Goal: Share content

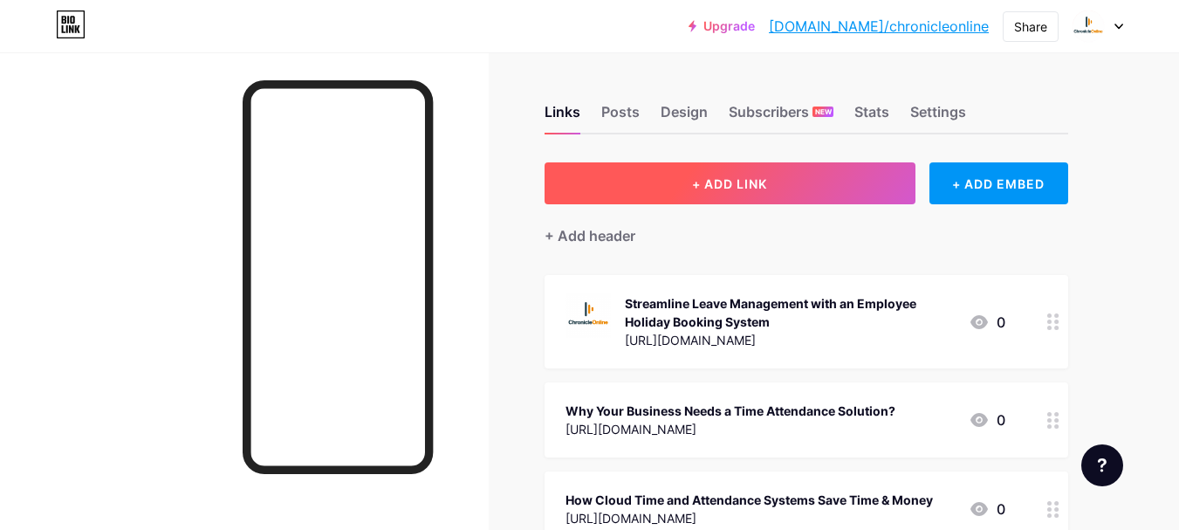
click at [765, 191] on button "+ ADD LINK" at bounding box center [730, 183] width 371 height 42
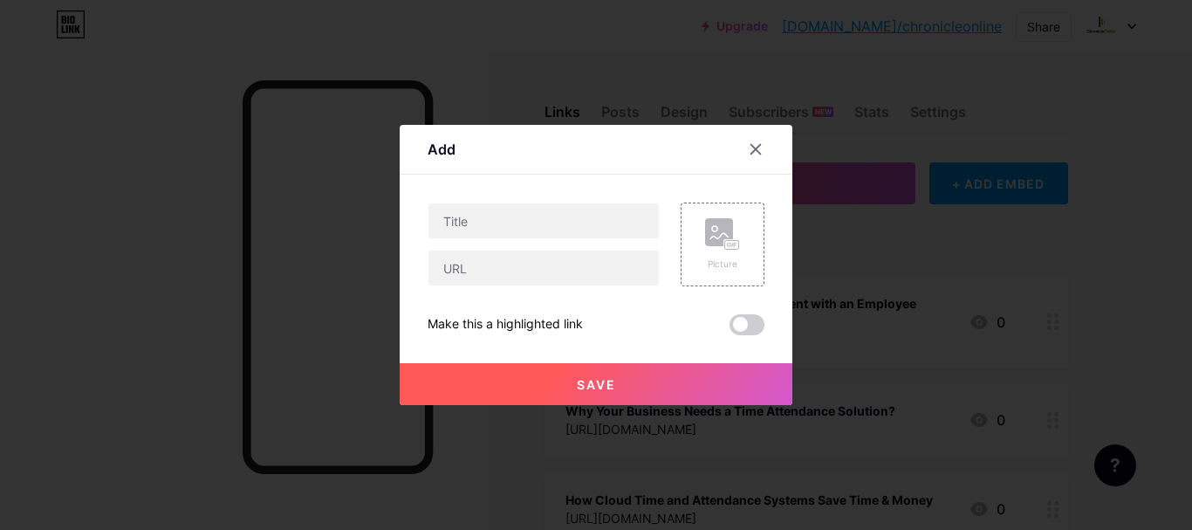
click at [488, 244] on div at bounding box center [544, 244] width 232 height 84
click at [488, 219] on input "text" at bounding box center [544, 220] width 230 height 35
click at [486, 270] on input "text" at bounding box center [544, 268] width 230 height 35
paste input "[URL][DOMAIN_NAME]"
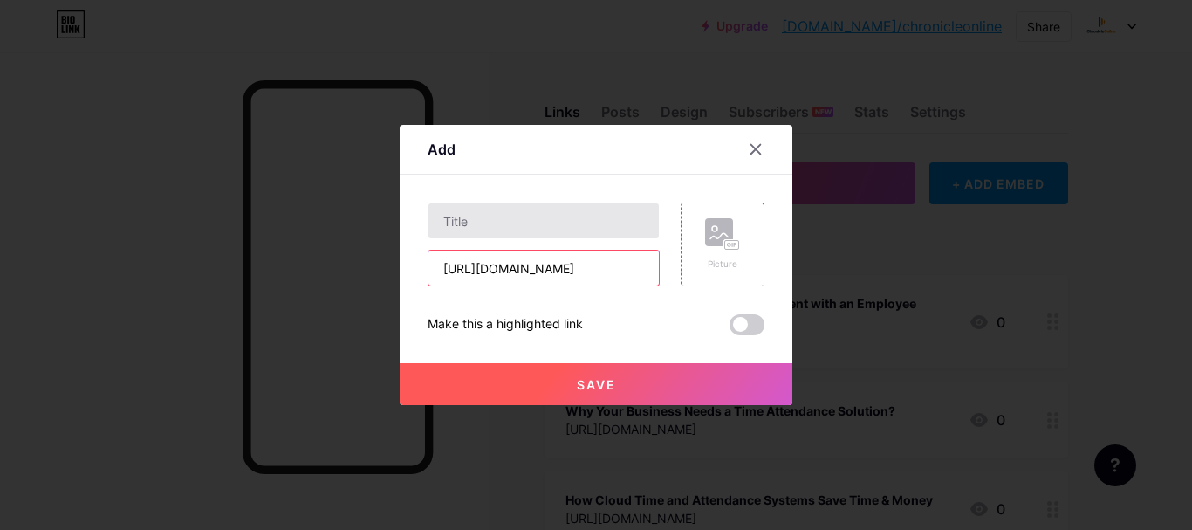
scroll to position [0, 510]
type input "[URL][DOMAIN_NAME]"
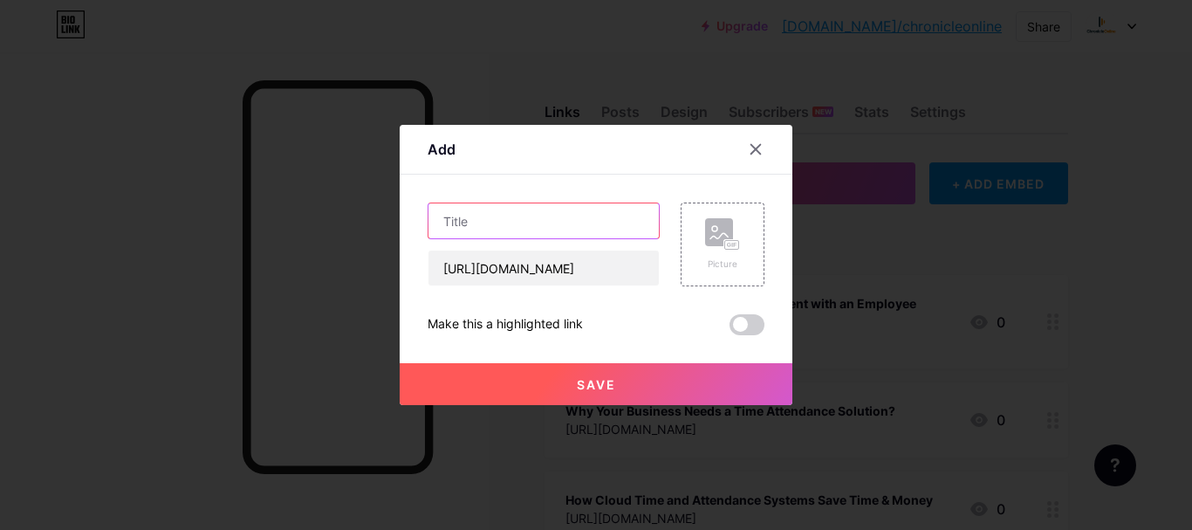
click at [490, 216] on input "text" at bounding box center [544, 220] width 230 height 35
paste input "The Benefits of Portable Biometric Terminals for Time and Attendance Management"
type input "The Benefits of Portable Biometric Terminals for Time and Attendance Management"
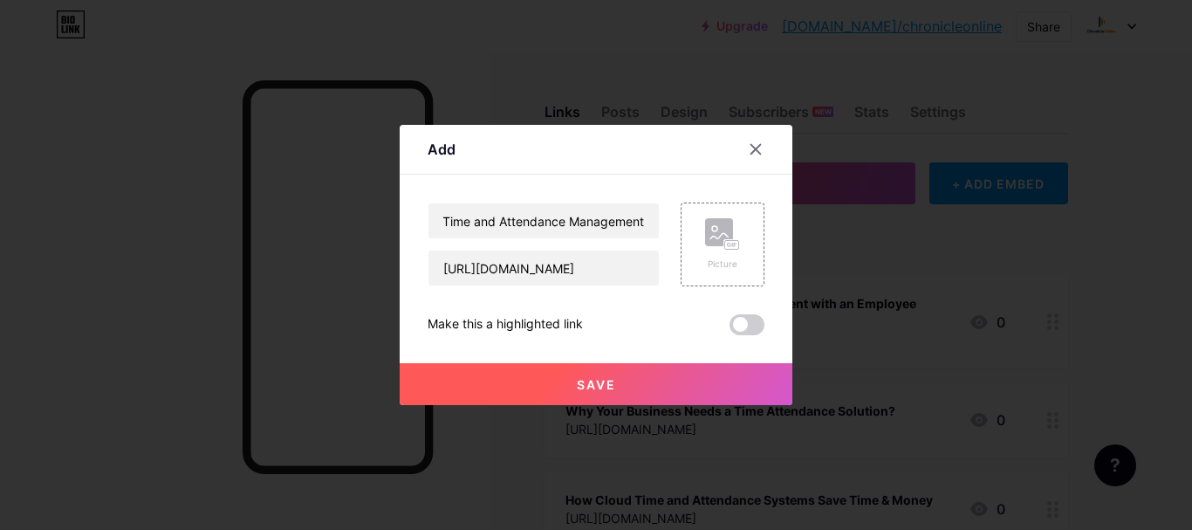
click at [614, 386] on button "Save" at bounding box center [596, 384] width 393 height 42
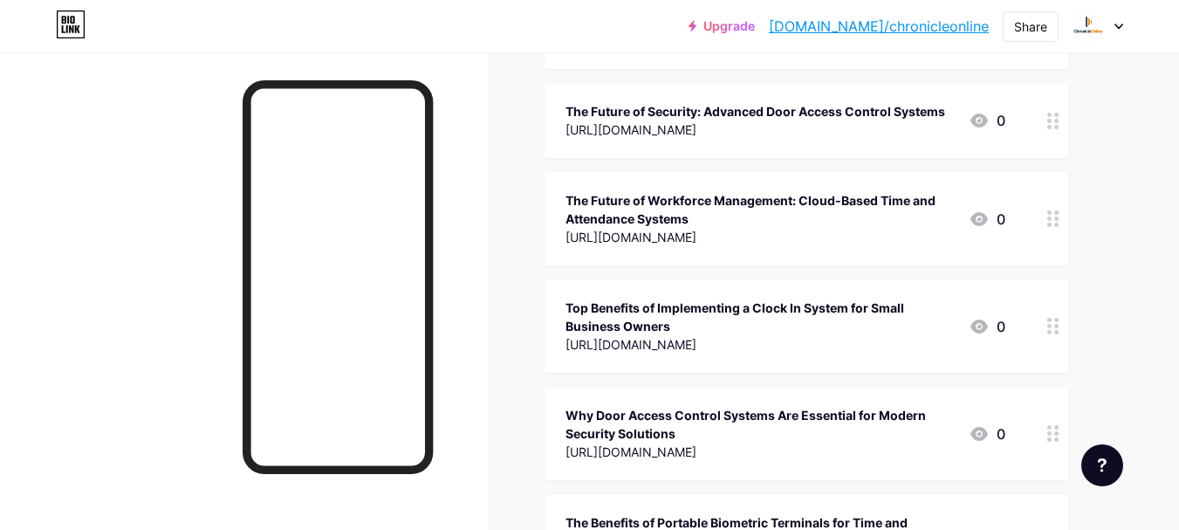
scroll to position [501, 0]
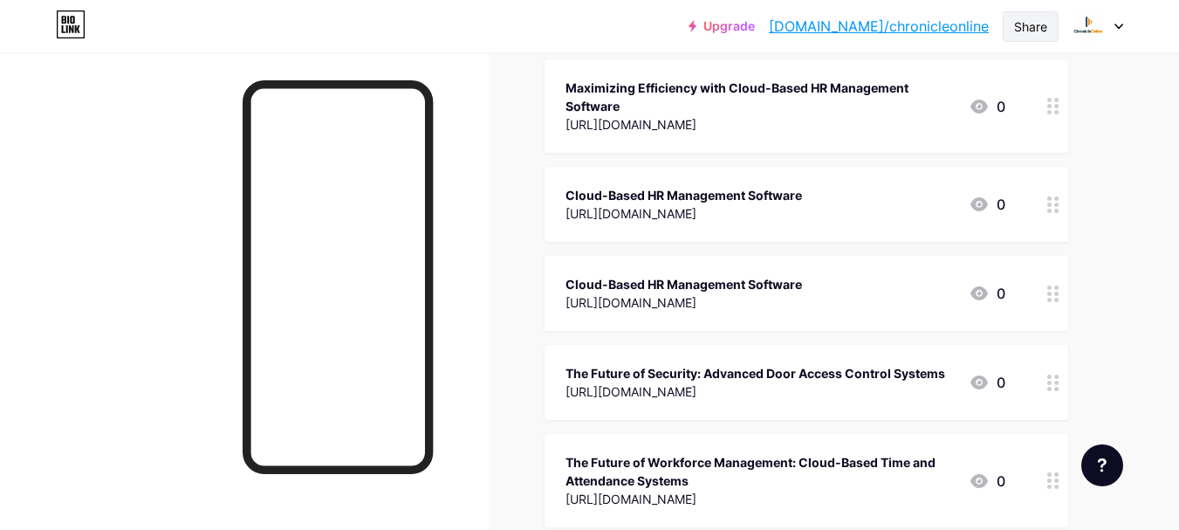
click at [1040, 27] on div "Share" at bounding box center [1030, 26] width 33 height 18
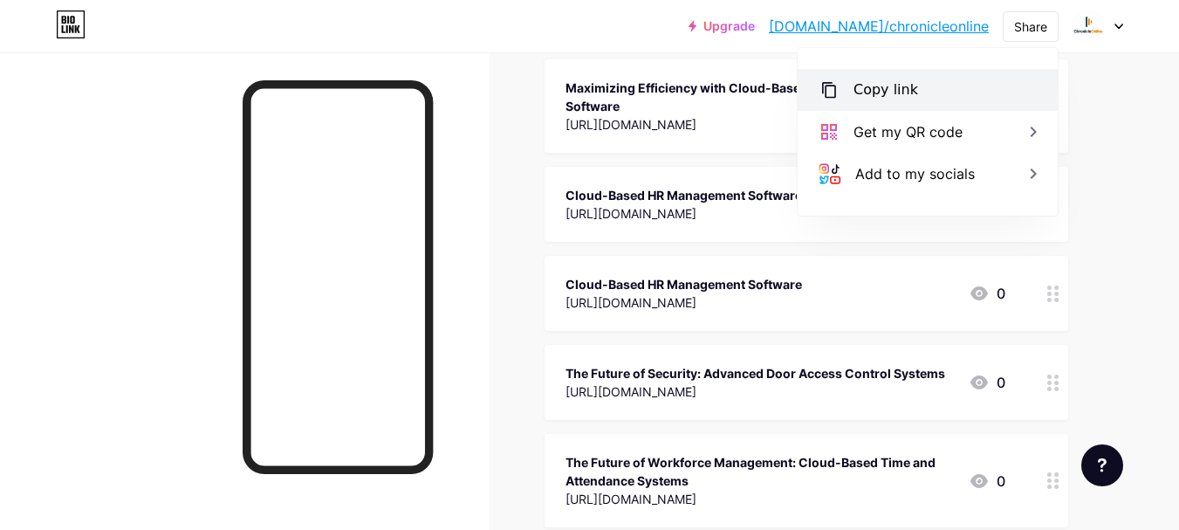
click at [889, 88] on div "Copy link" at bounding box center [886, 89] width 65 height 21
